Goal: Task Accomplishment & Management: Complete application form

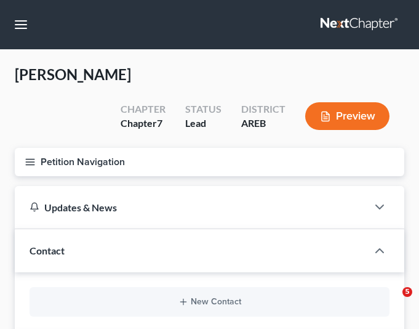
select select "4"
click at [198, 44] on nav "Home New Case Client Portal [PERSON_NAME] Law Firm [EMAIL_ADDRESS][DOMAIN_NAME]…" at bounding box center [209, 24] width 419 height 49
click at [26, 26] on button "button" at bounding box center [21, 25] width 22 height 22
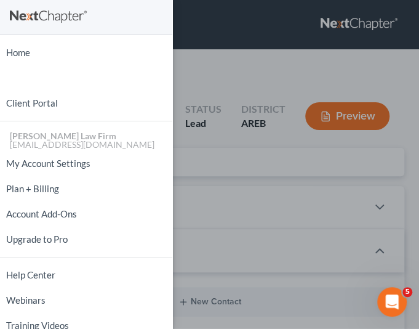
click at [238, 78] on div "Home New Case Client Portal [PERSON_NAME] Law Firm [EMAIL_ADDRESS][DOMAIN_NAME]…" at bounding box center [209, 164] width 419 height 329
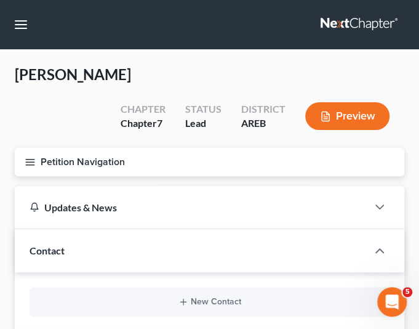
click at [112, 145] on div "[PERSON_NAME] Upgraded Chapter Chapter 7 Status Lead District AREB Preview" at bounding box center [210, 106] width 390 height 83
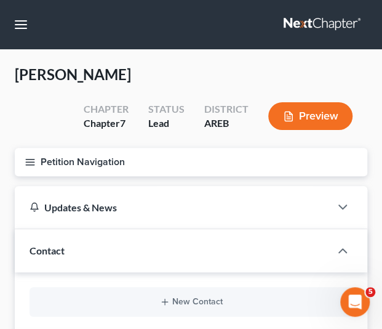
click at [36, 105] on div "[PERSON_NAME] Upgraded Chapter Chapter 7 Status Lead District AREB Preview" at bounding box center [191, 106] width 353 height 83
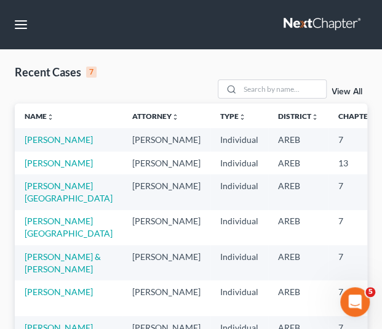
click at [42, 132] on td "[PERSON_NAME]" at bounding box center [69, 139] width 108 height 23
click at [41, 143] on link "[PERSON_NAME]" at bounding box center [59, 139] width 68 height 10
select select "4"
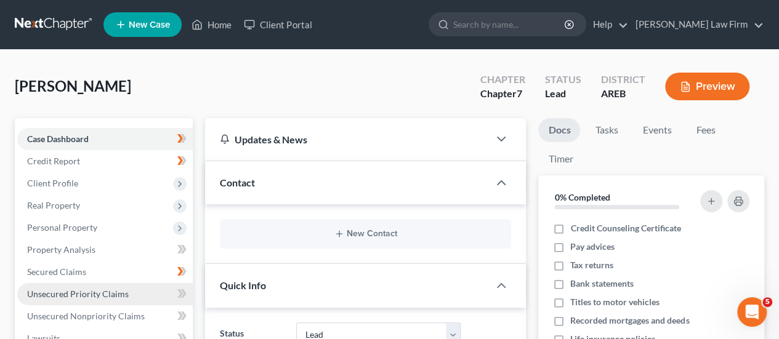
click at [94, 298] on span "Unsecured Priority Claims" at bounding box center [78, 294] width 102 height 10
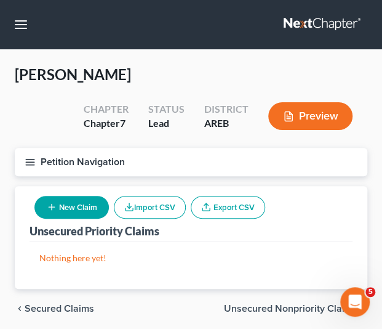
click at [59, 204] on button "New Claim" at bounding box center [71, 207] width 75 height 23
select select "0"
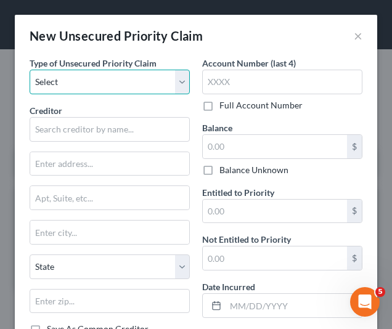
click at [171, 78] on select "Select Taxes & Other Government Units Domestic Support Obligations Extensions o…" at bounding box center [110, 82] width 160 height 25
select select "9"
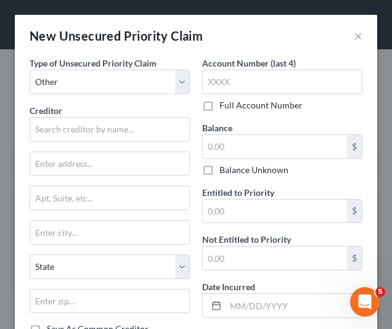
click at [174, 63] on div "Type of Unsecured Priority Claim * Select Taxes & Other Government Units Domest…" at bounding box center [110, 76] width 160 height 38
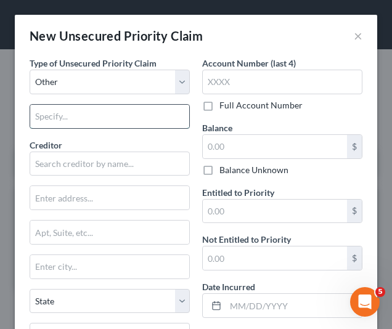
click at [145, 111] on input "text" at bounding box center [109, 116] width 159 height 23
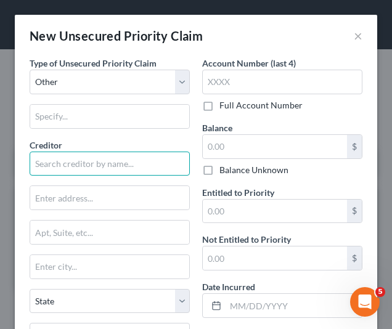
click at [101, 162] on input "text" at bounding box center [110, 163] width 160 height 25
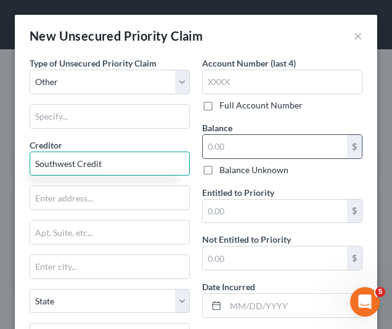
type input "Southwest Credit"
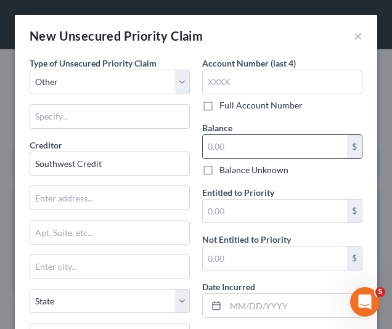
click at [235, 147] on input "text" at bounding box center [275, 146] width 144 height 23
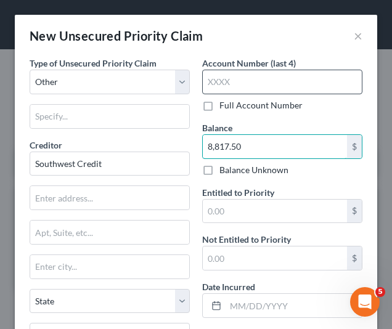
type input "8,817.50"
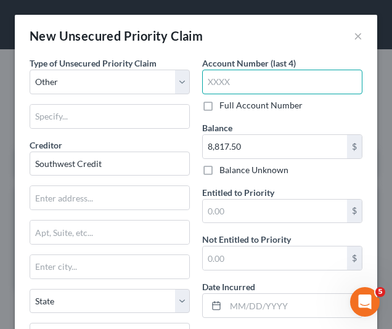
click at [216, 77] on input "text" at bounding box center [282, 82] width 160 height 25
type input "6183"
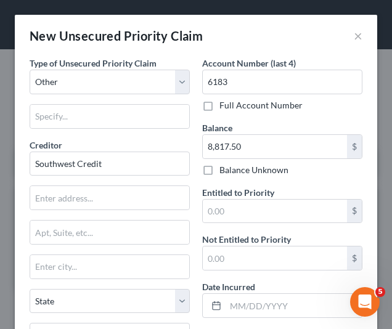
click at [351, 124] on div "Balance 8,817.50 $ Balance Unknown Balance Undetermined 8,817.50 $ Balance Unkn…" at bounding box center [282, 148] width 160 height 55
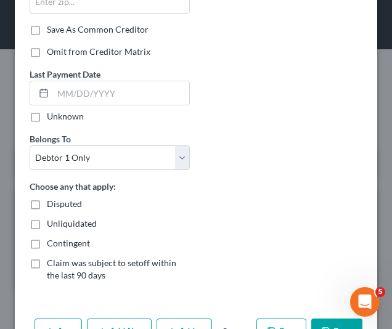
scroll to position [345, 0]
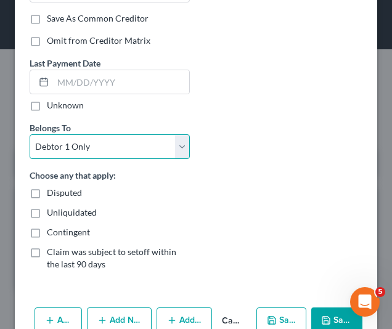
click at [137, 151] on select "Select Debtor 1 Only Debtor 2 Only Debtor 1 And Debtor 2 Only At Least One Of T…" at bounding box center [110, 146] width 160 height 25
click at [30, 134] on select "Select Debtor 1 Only Debtor 2 Only Debtor 1 And Debtor 2 Only At Least One Of T…" at bounding box center [110, 146] width 160 height 25
click at [147, 142] on select "Select Debtor 1 Only Debtor 2 Only Debtor 1 And Debtor 2 Only At Least One Of T…" at bounding box center [110, 146] width 160 height 25
select select "2"
click at [30, 134] on select "Select Debtor 1 Only Debtor 2 Only Debtor 1 And Debtor 2 Only At Least One Of T…" at bounding box center [110, 146] width 160 height 25
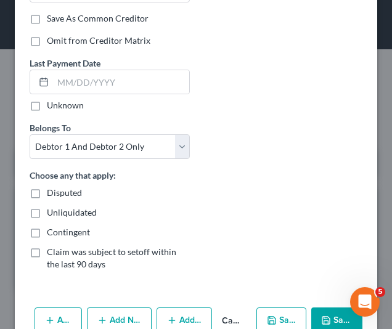
click at [176, 190] on div "Disputed" at bounding box center [110, 193] width 160 height 12
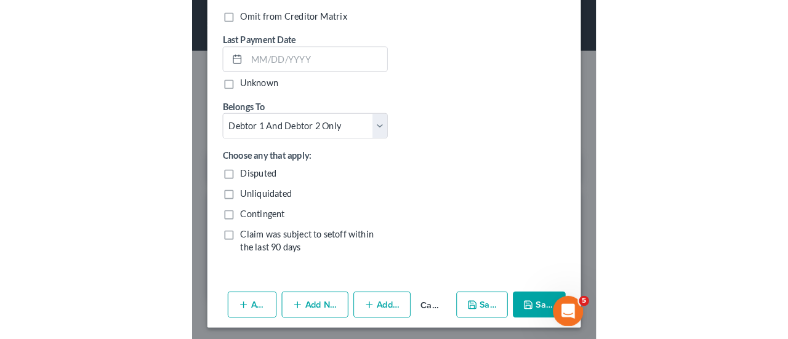
scroll to position [102, 0]
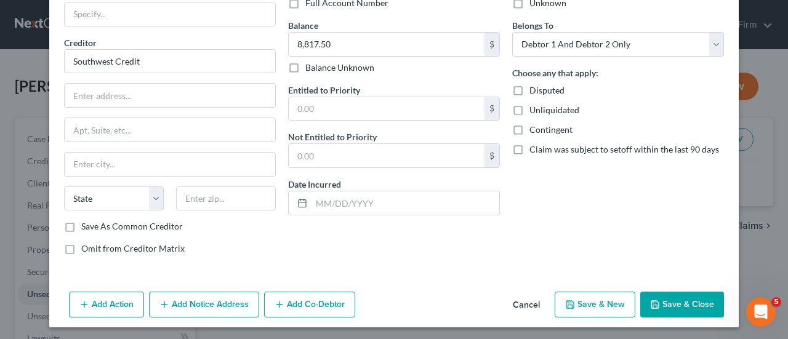
click at [293, 311] on button "Add Co-Debtor" at bounding box center [309, 305] width 91 height 26
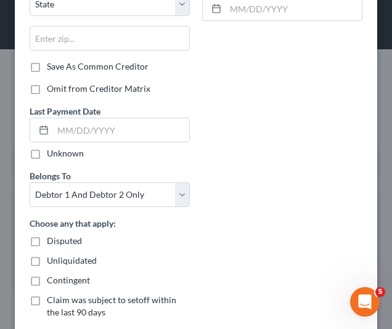
scroll to position [584, 0]
